Goal: Register for event/course

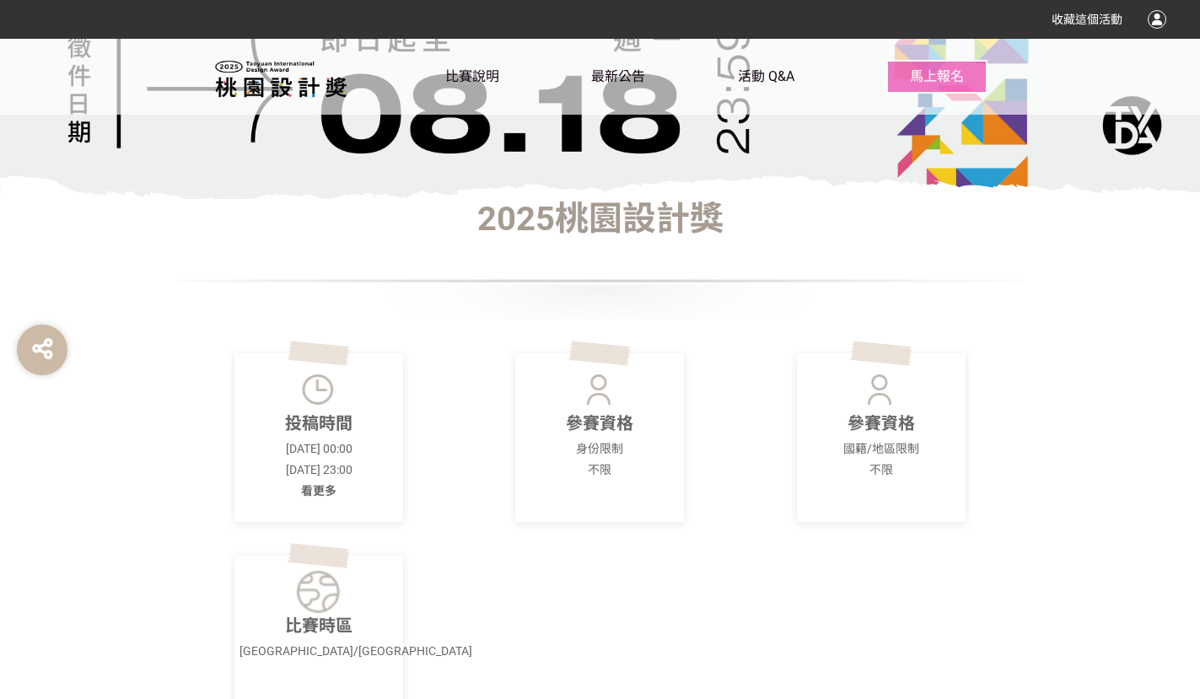
scroll to position [141, 0]
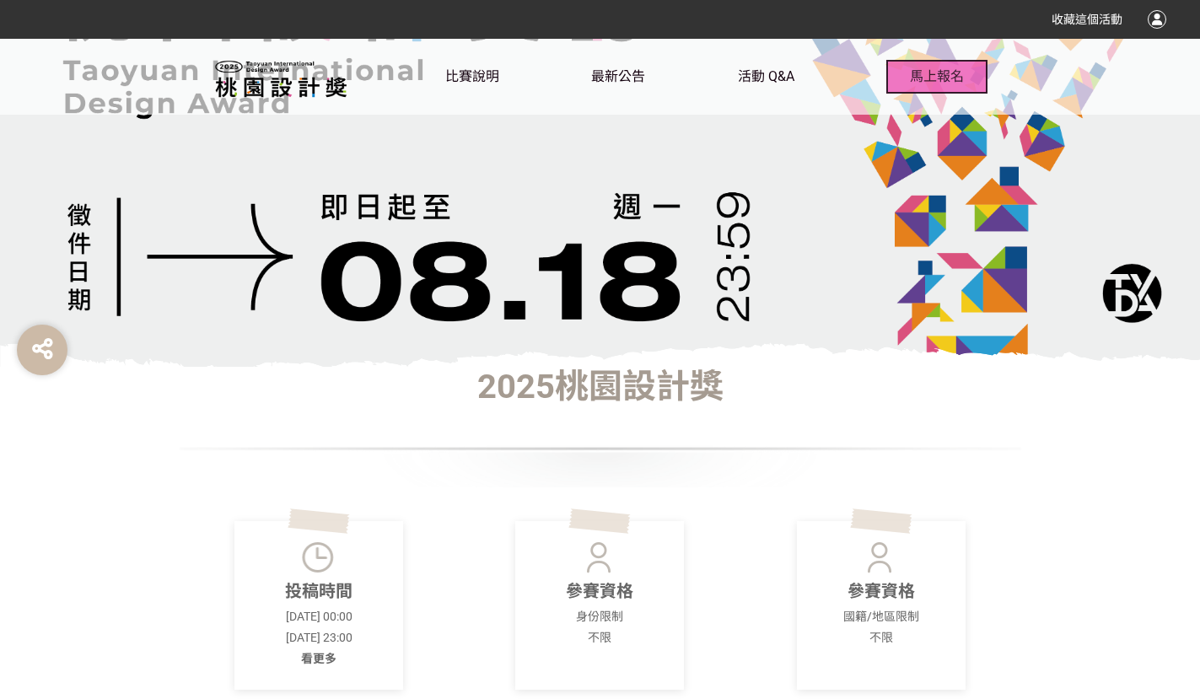
click at [930, 78] on span "馬上報名" at bounding box center [937, 76] width 54 height 16
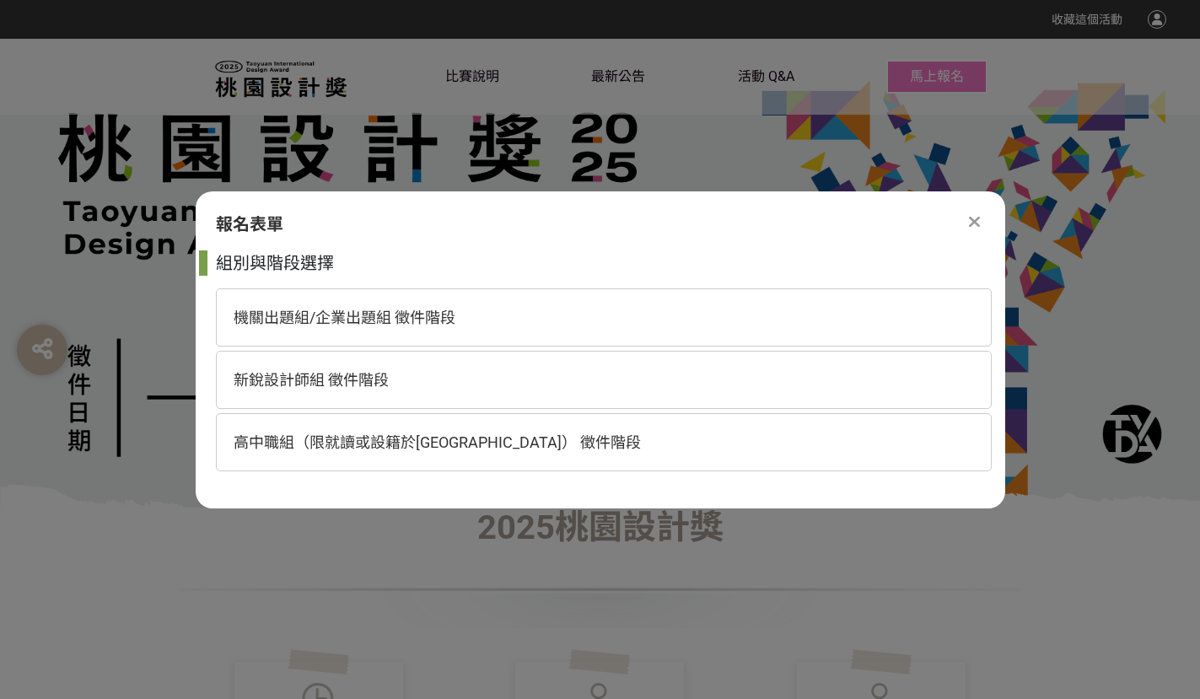
click at [1081, 96] on div "比賽說明 最新公告 活動 Q&A 馬上報名" at bounding box center [600, 77] width 1200 height 76
click at [973, 218] on icon at bounding box center [974, 221] width 11 height 17
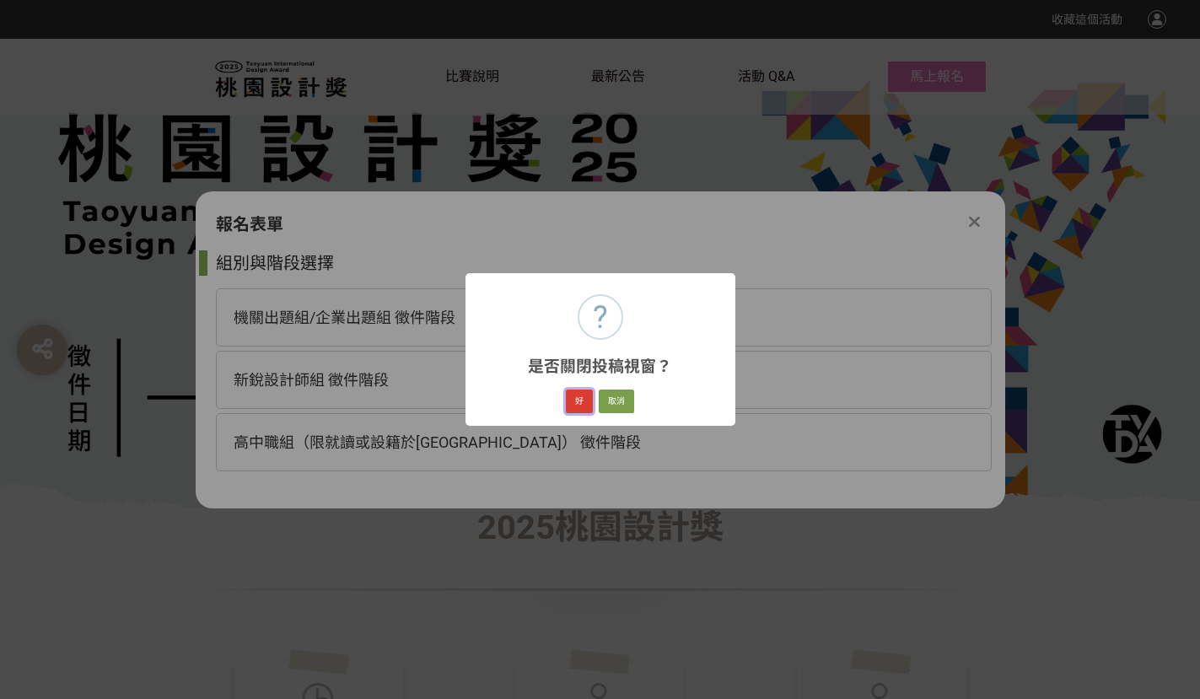
click at [572, 405] on button "好" at bounding box center [579, 401] width 27 height 24
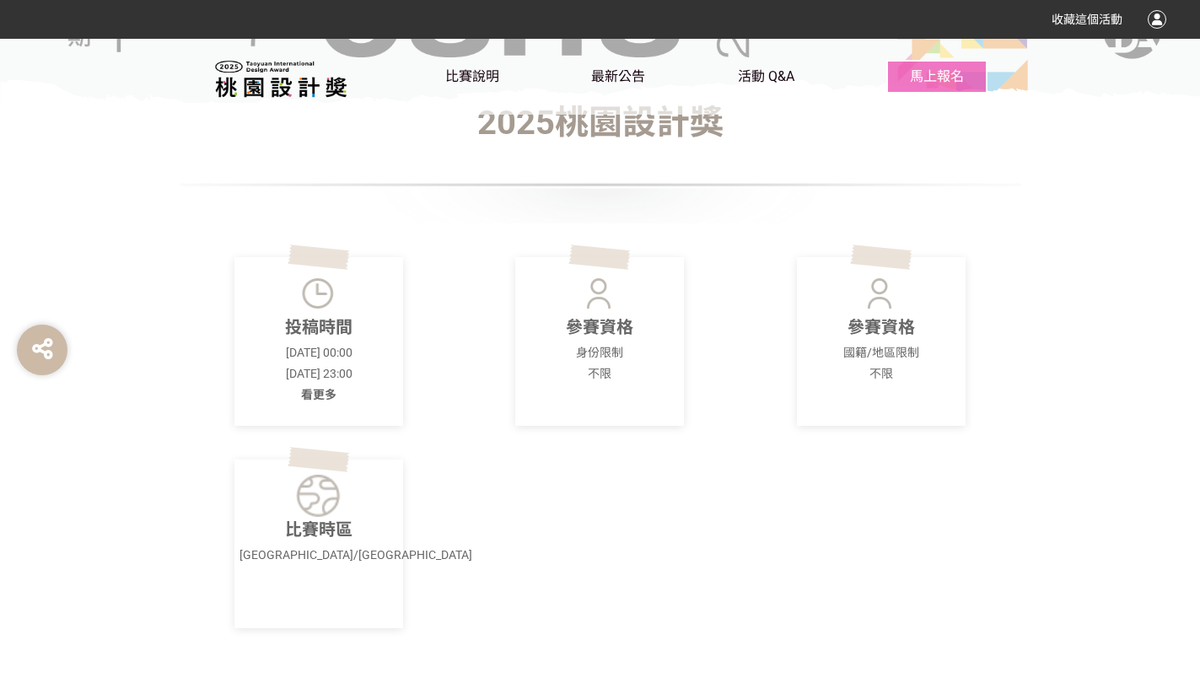
scroll to position [394, 0]
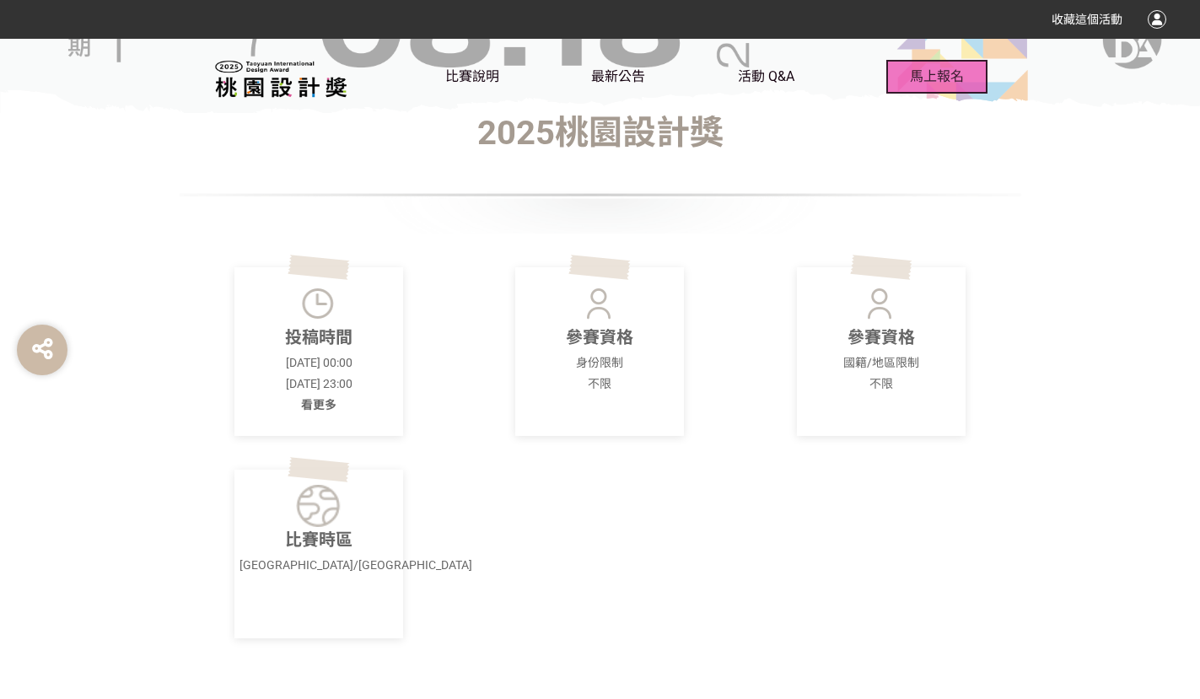
click at [923, 72] on span "馬上報名" at bounding box center [937, 76] width 54 height 16
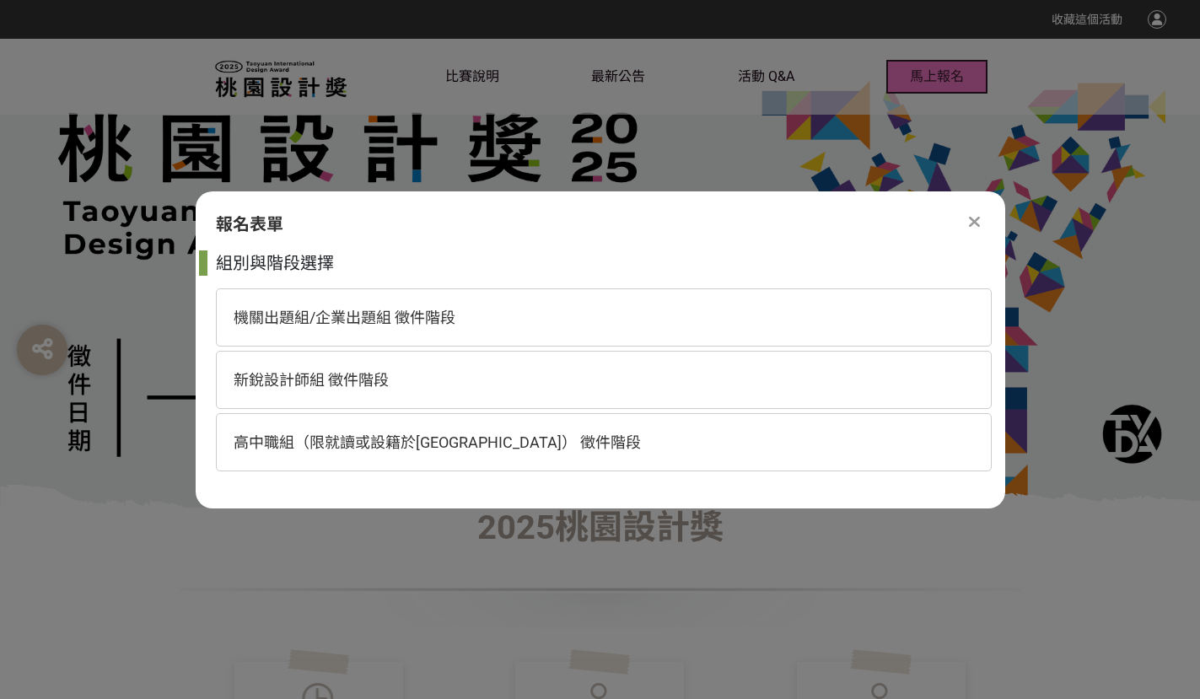
scroll to position [0, 0]
click at [324, 444] on span "高中職組（限就讀或設籍於[GEOGRAPHIC_DATA]） 徵件階段" at bounding box center [436, 442] width 407 height 18
select select "185193:185426"
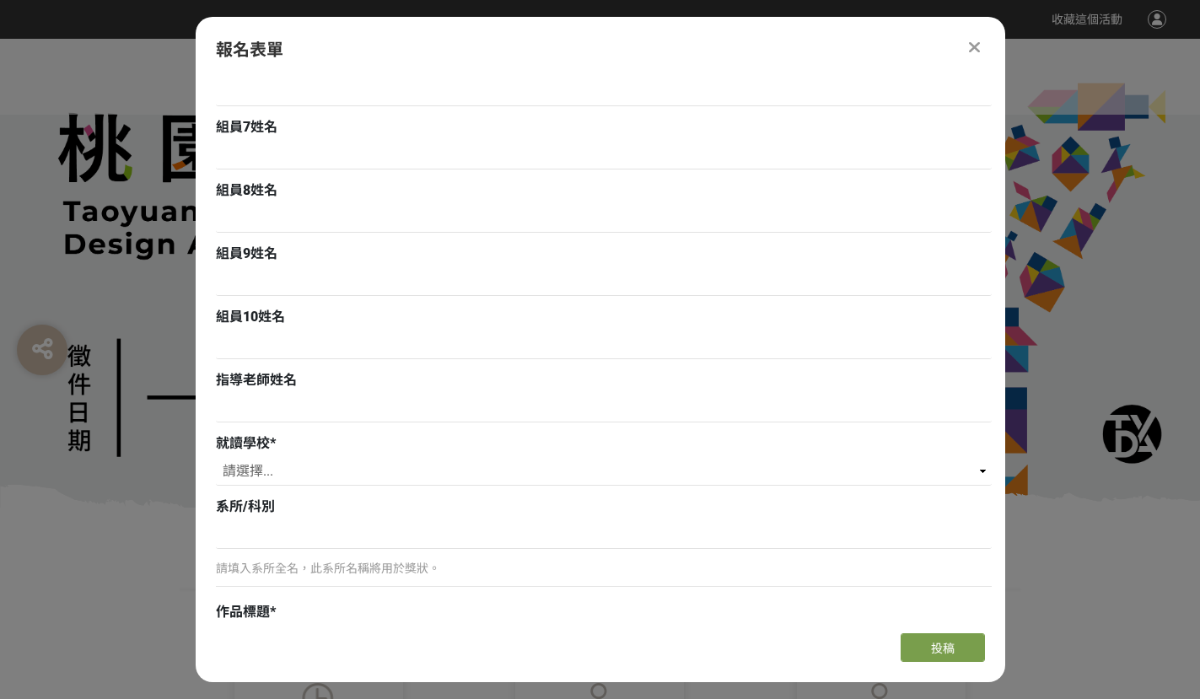
scroll to position [500, 0]
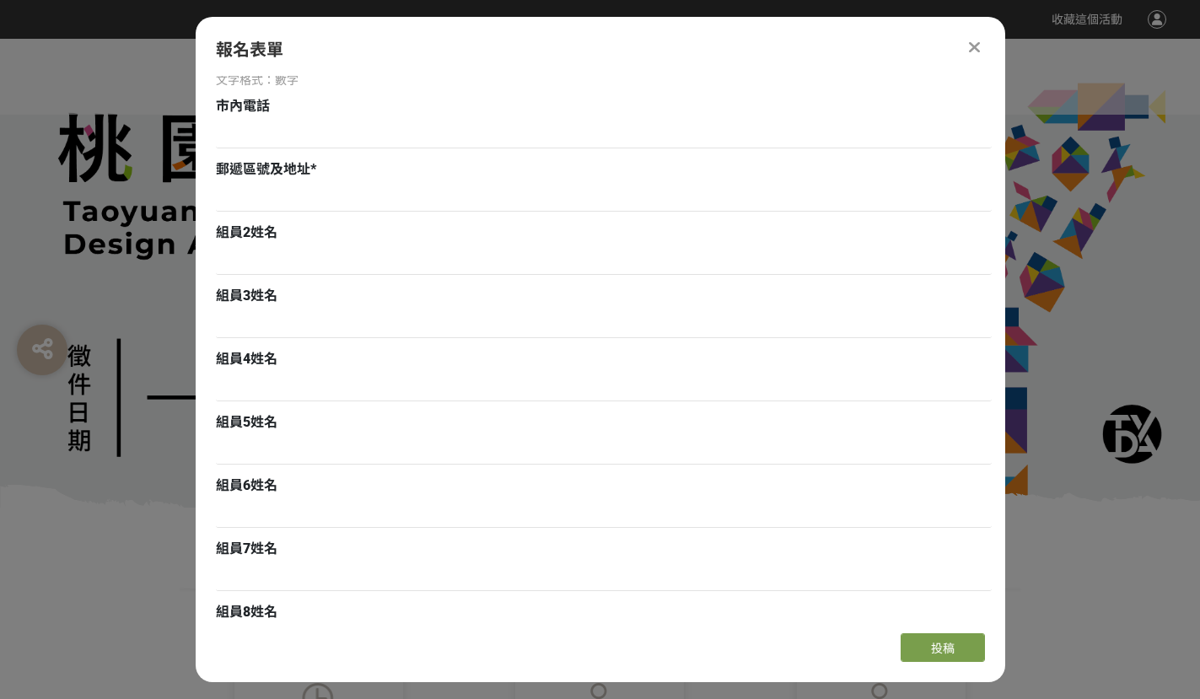
click at [976, 47] on icon at bounding box center [974, 47] width 11 height 17
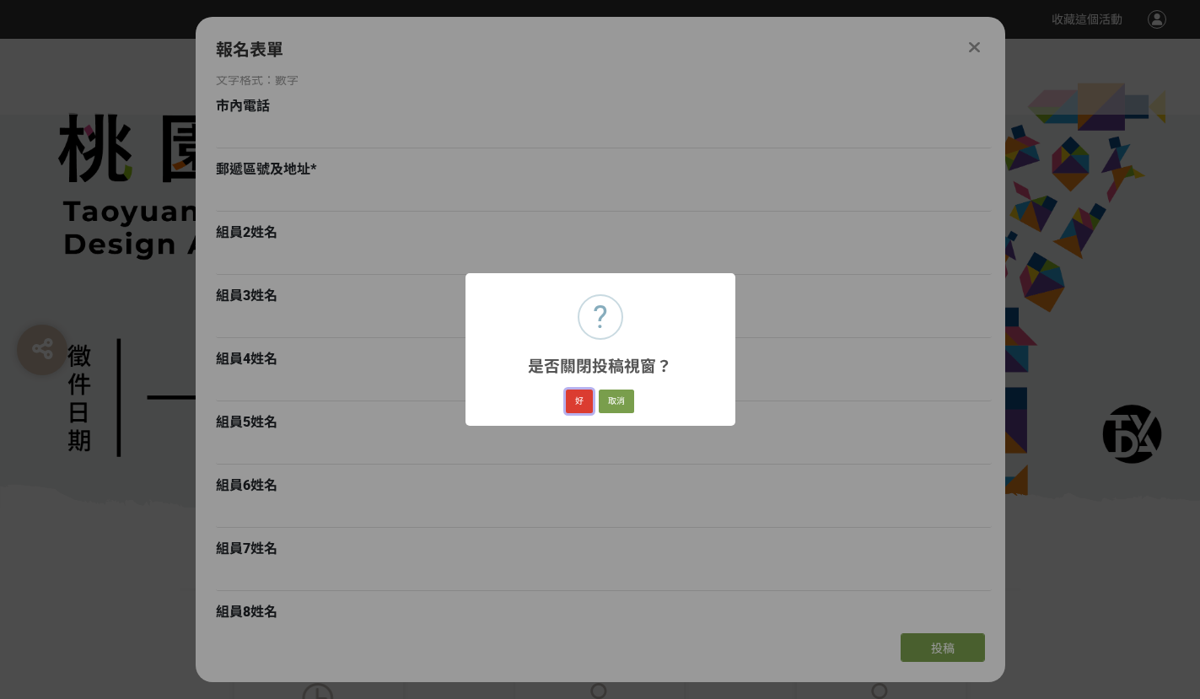
click at [576, 403] on button "好" at bounding box center [579, 401] width 27 height 24
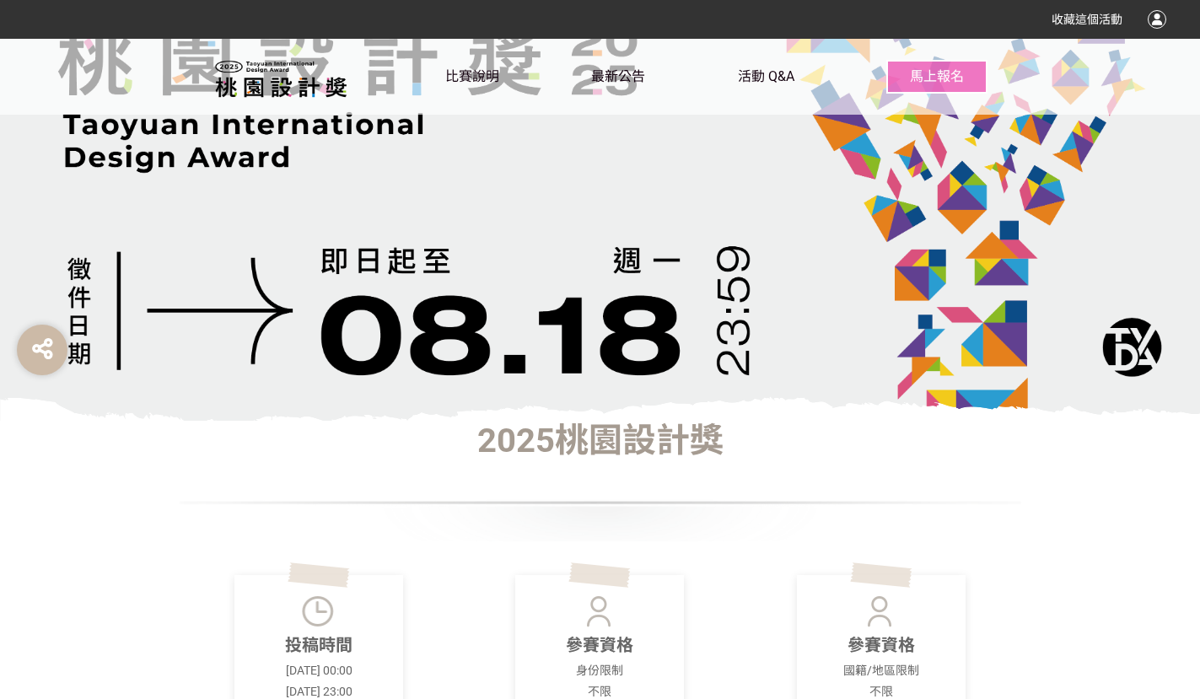
scroll to position [142, 0]
